Goal: Information Seeking & Learning: Find specific fact

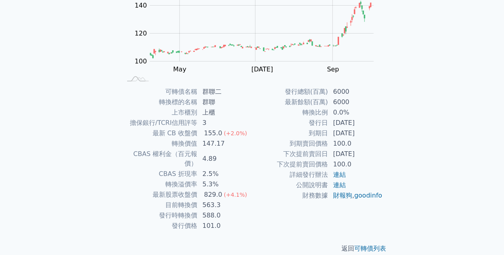
scroll to position [114, 0]
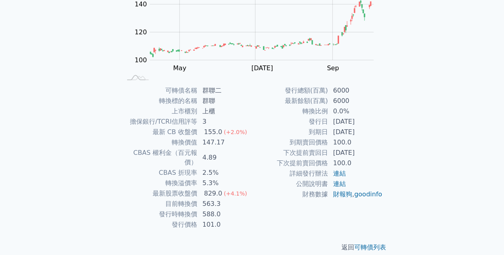
click at [161, 209] on td "發行時轉換價" at bounding box center [160, 214] width 76 height 10
drag, startPoint x: 203, startPoint y: 204, endPoint x: 213, endPoint y: 205, distance: 10.9
click at [213, 209] on td "588.0" at bounding box center [225, 214] width 55 height 10
drag, startPoint x: 203, startPoint y: 141, endPoint x: 222, endPoint y: 141, distance: 19.9
click at [222, 141] on td "147.17" at bounding box center [225, 142] width 55 height 10
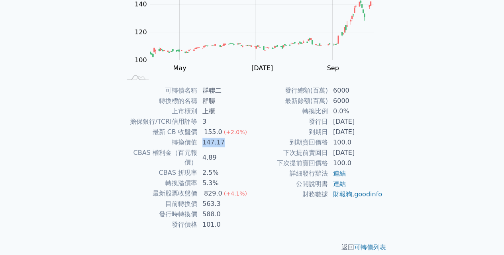
click at [218, 144] on td "147.17" at bounding box center [225, 142] width 55 height 10
drag, startPoint x: 206, startPoint y: 132, endPoint x: 200, endPoint y: 133, distance: 6.6
click at [209, 132] on div "155.0" at bounding box center [214, 132] width 22 height 10
drag, startPoint x: 203, startPoint y: 172, endPoint x: 214, endPoint y: 172, distance: 12.0
click at [214, 178] on td "5.3%" at bounding box center [225, 183] width 55 height 10
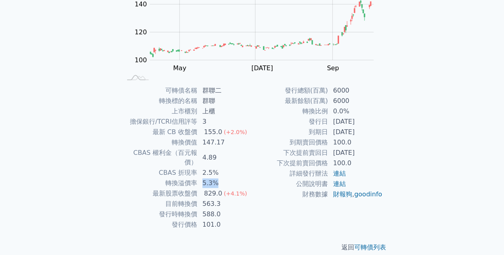
click at [211, 178] on td "5.3%" at bounding box center [225, 183] width 55 height 10
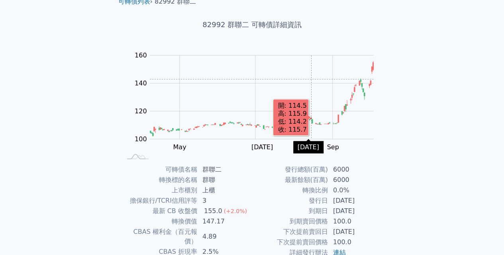
scroll to position [0, 0]
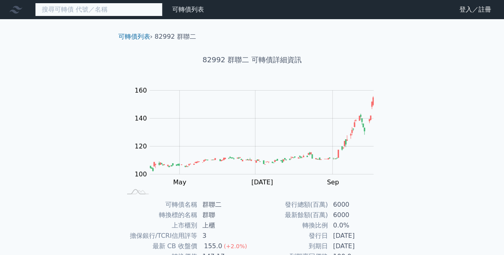
click at [125, 8] on input at bounding box center [99, 10] width 128 height 14
type input "r"
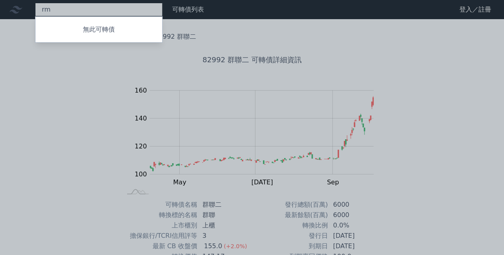
type input "r"
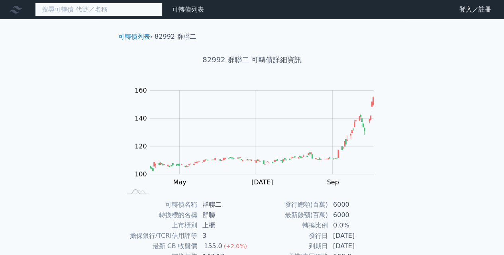
type input "T"
type input "t"
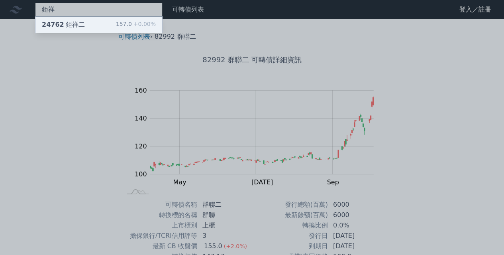
type input "鉅祥"
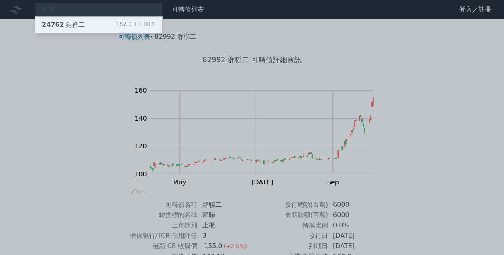
click at [81, 24] on div "24762 鉅祥二" at bounding box center [63, 25] width 43 height 10
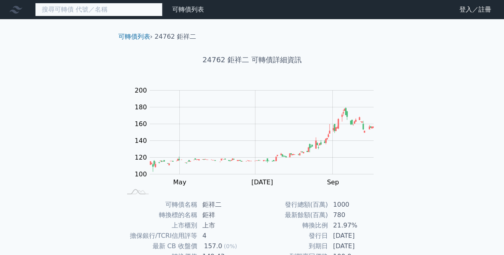
drag, startPoint x: 85, startPoint y: 12, endPoint x: 81, endPoint y: 15, distance: 4.9
click at [83, 14] on input at bounding box center [99, 10] width 128 height 14
type input "ㄓ"
click at [93, 16] on input at bounding box center [99, 10] width 128 height 14
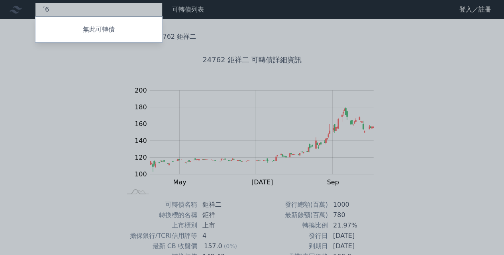
type input "ˊ"
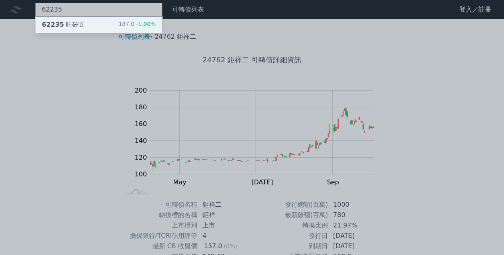
type input "62235"
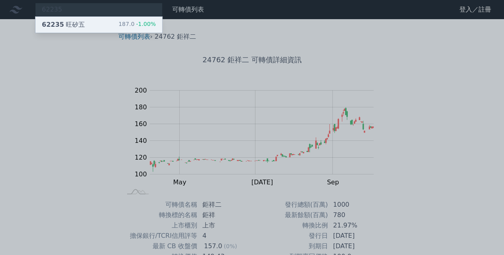
click at [82, 26] on div "62235 旺矽五 187.0 -1.00%" at bounding box center [98, 25] width 127 height 16
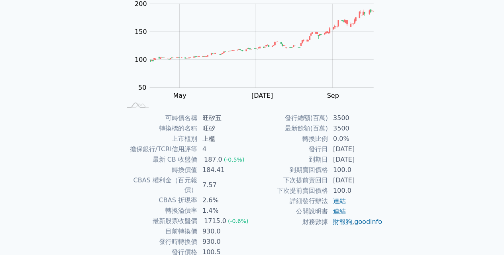
scroll to position [74, 0]
